Goal: Information Seeking & Learning: Learn about a topic

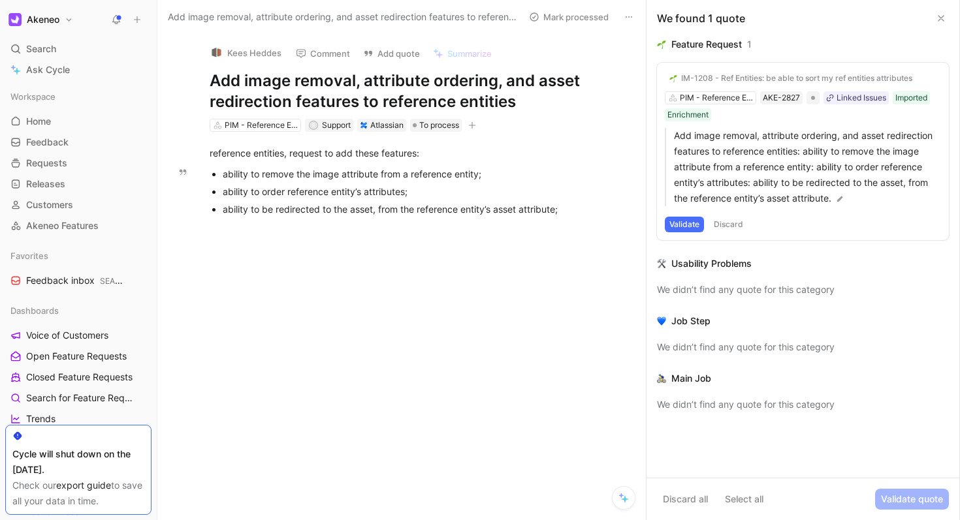
click at [355, 175] on div "ability to remove the image attribute from a reference entity;" at bounding box center [422, 174] width 398 height 14
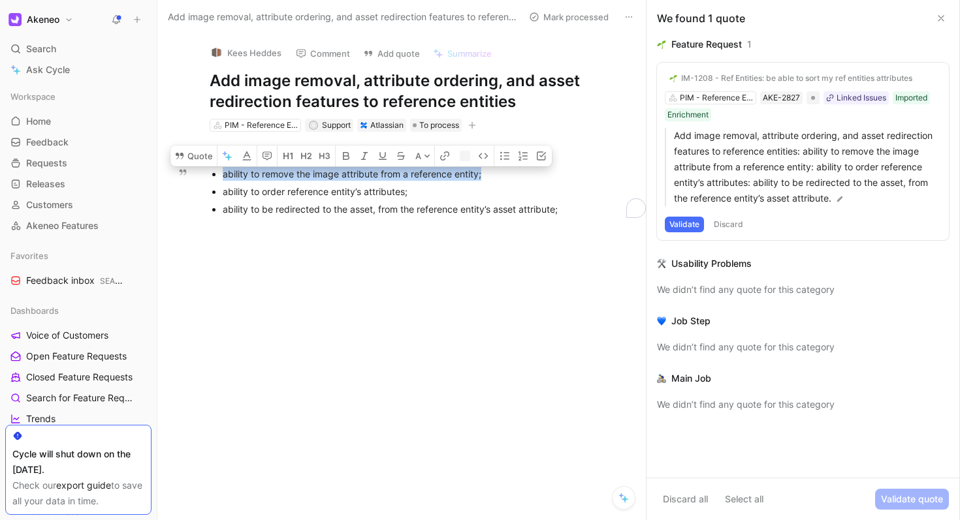
click at [355, 175] on div "ability to remove the image attribute from a reference entity;" at bounding box center [422, 174] width 398 height 14
copy div "ability to remove the image attribute from a reference entity;"
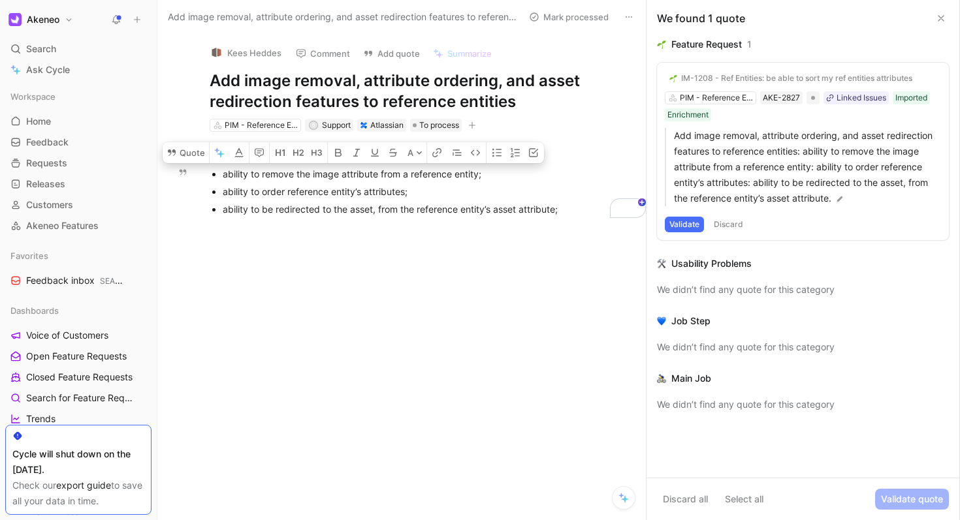
click at [273, 197] on div "ability to order reference entity’s attributes;" at bounding box center [422, 192] width 398 height 14
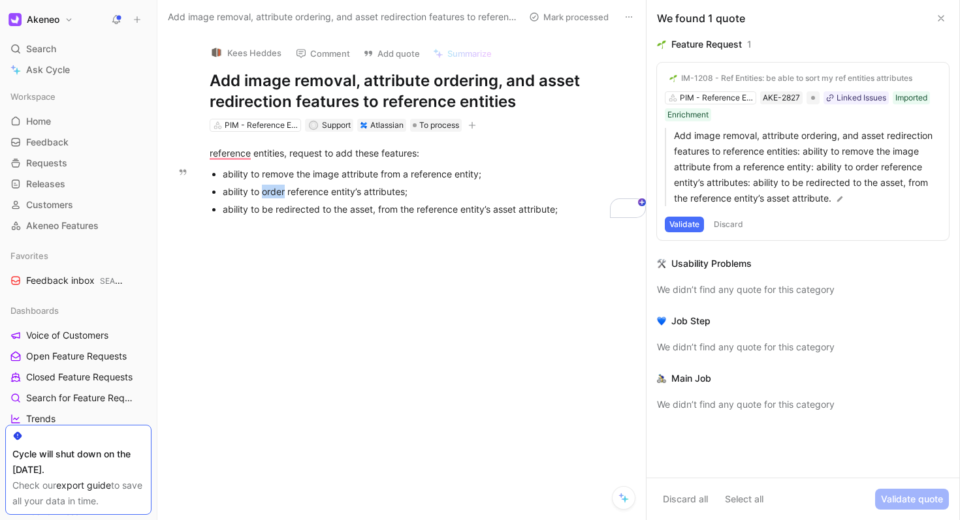
click at [273, 197] on div "ability to order reference entity’s attributes;" at bounding box center [422, 192] width 398 height 14
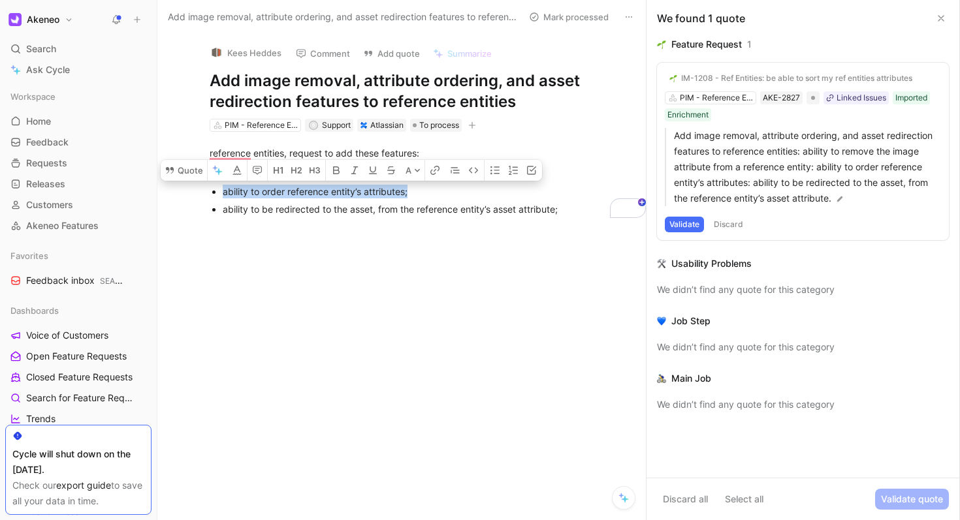
copy div "ability to order reference entity’s attributes;"
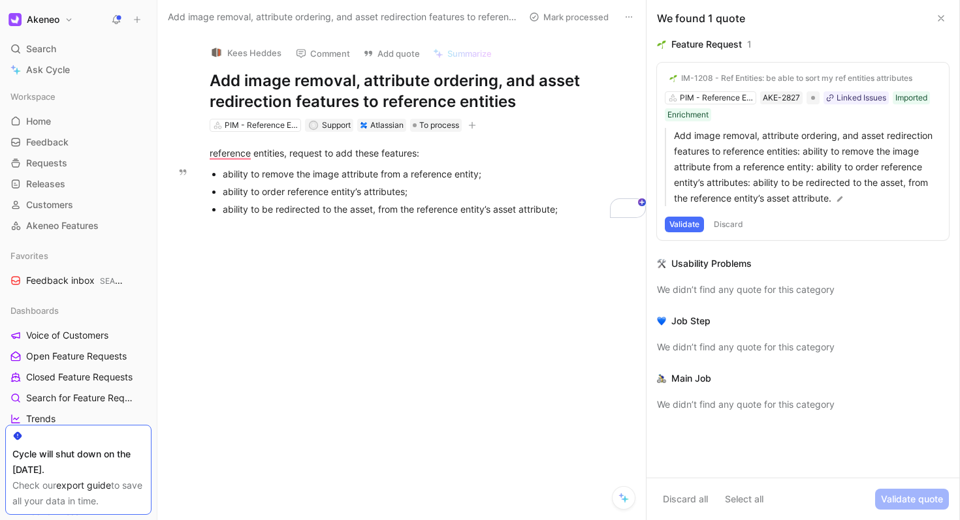
click at [294, 207] on div "ability to be redirected to the asset, from the reference entity’s asset attrib…" at bounding box center [422, 209] width 398 height 14
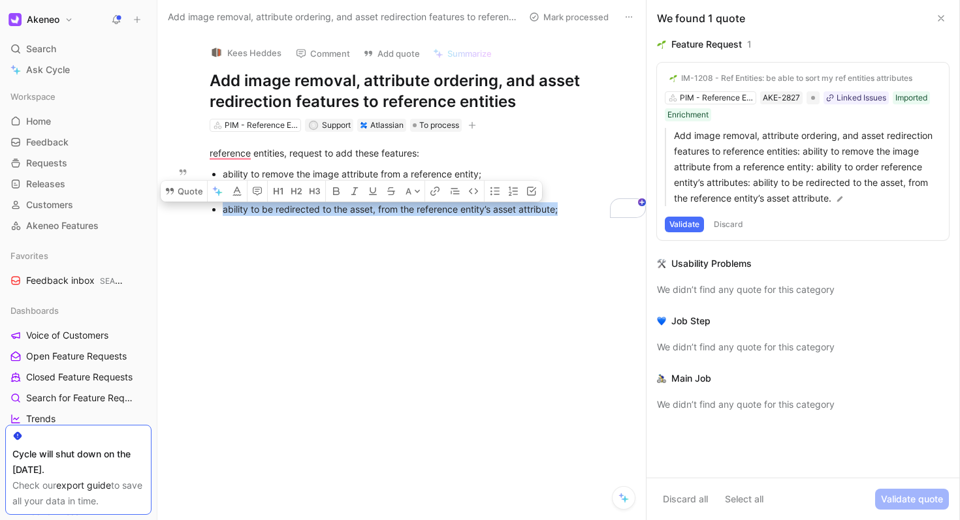
click at [294, 207] on div "ability to be redirected to the asset, from the reference entity’s asset attrib…" at bounding box center [422, 209] width 398 height 14
copy div "ability to be redirected to the asset, from the reference entity’s asset attrib…"
